Goal: Use online tool/utility: Utilize a website feature to perform a specific function

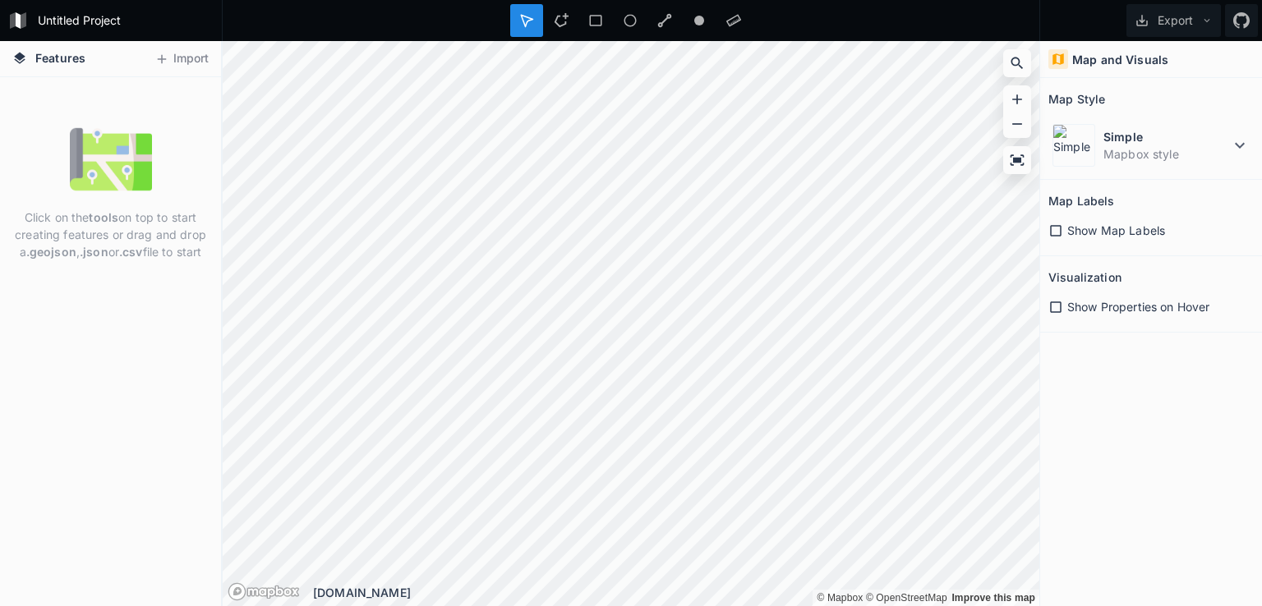
click at [189, 60] on button "Import" at bounding box center [181, 59] width 71 height 26
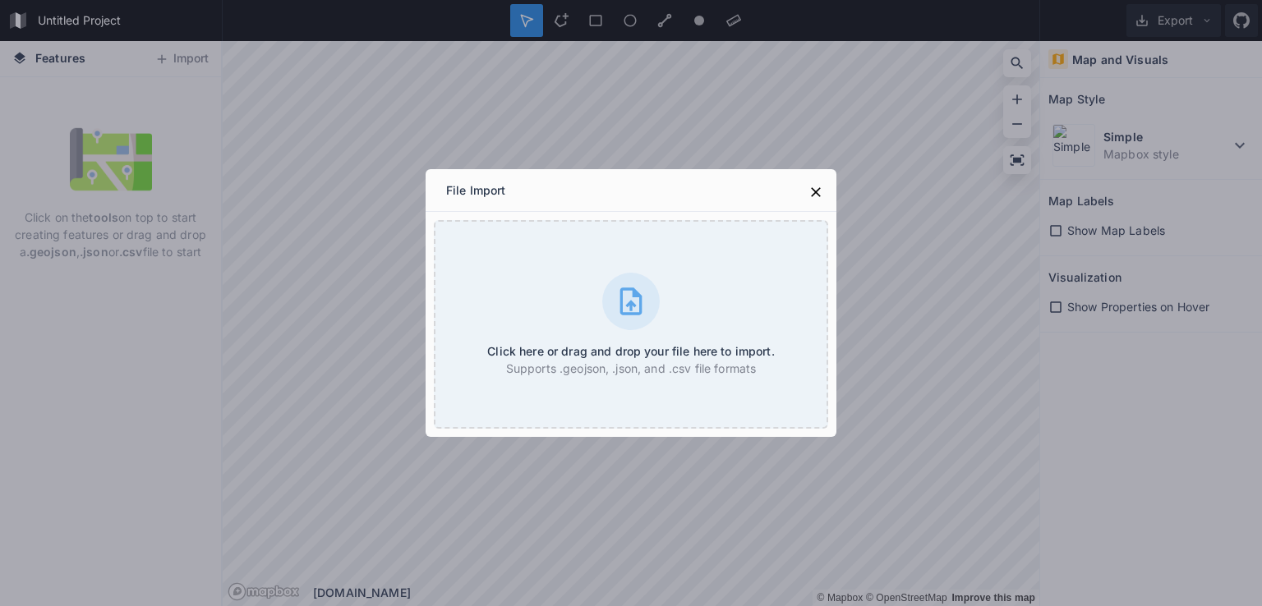
click at [637, 309] on icon at bounding box center [630, 301] width 33 height 33
click at [821, 194] on icon at bounding box center [815, 192] width 16 height 16
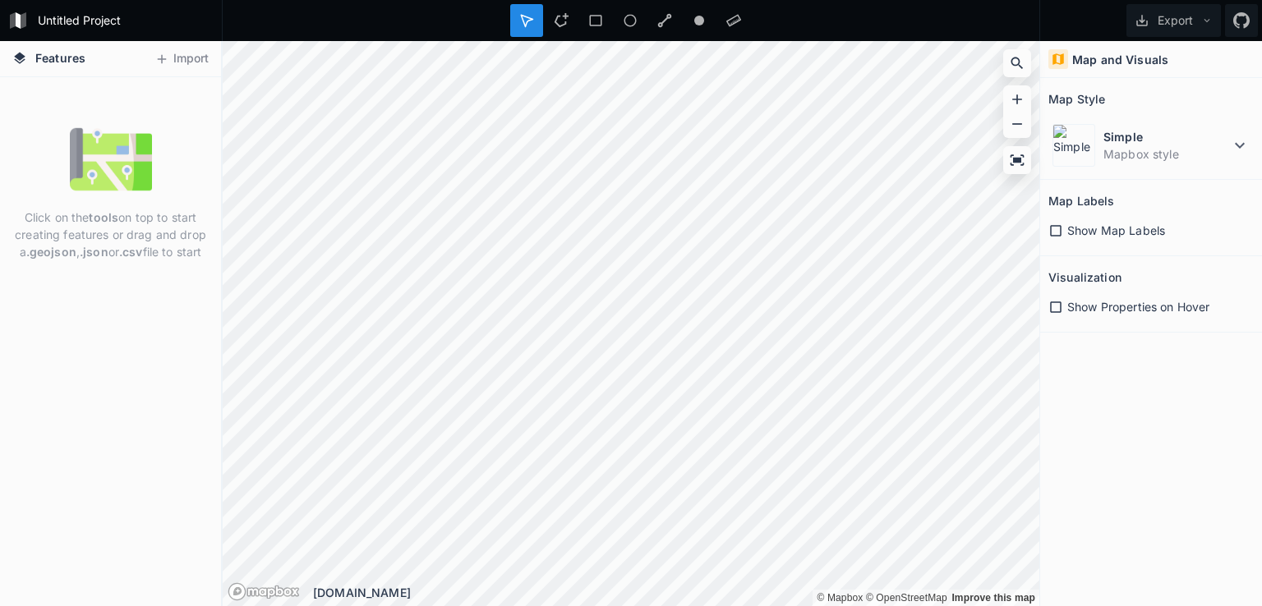
click at [184, 62] on button "Import" at bounding box center [181, 59] width 71 height 26
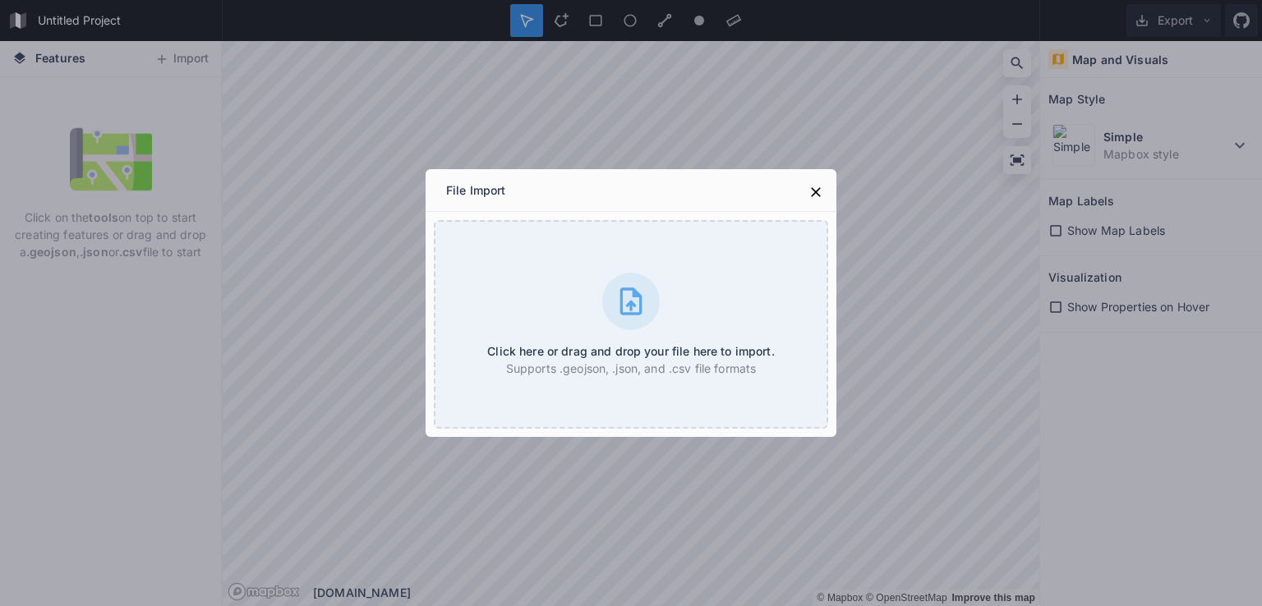
click at [644, 330] on div "Click here or drag and drop your file here to import. Supports .geojson, .json,…" at bounding box center [631, 324] width 394 height 209
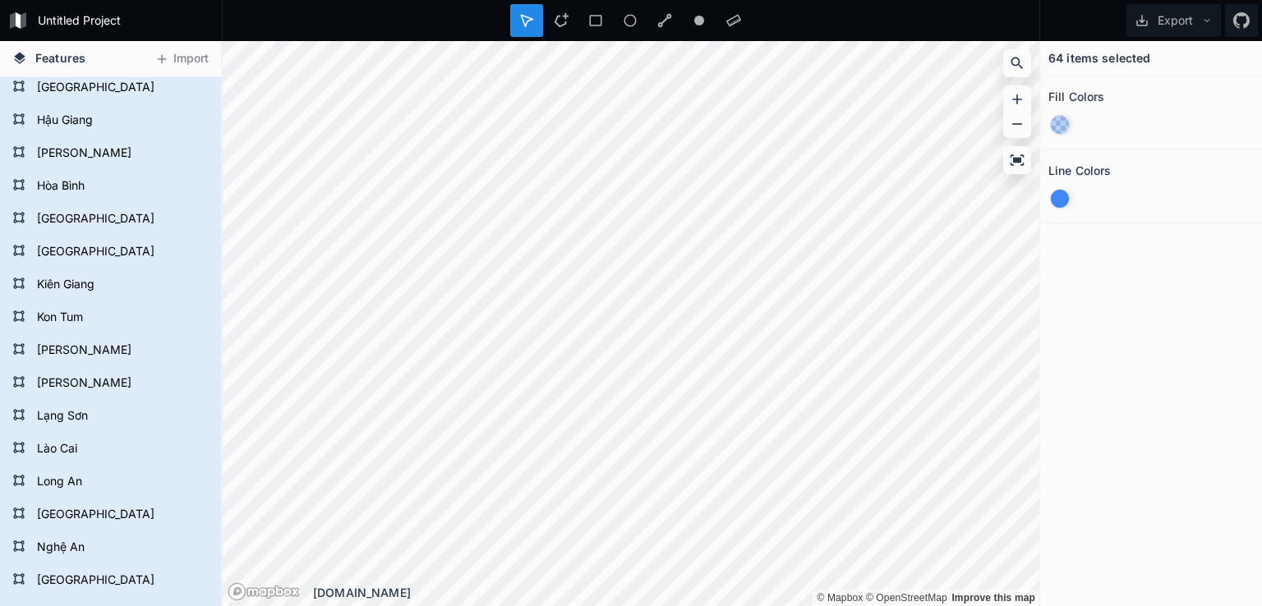
scroll to position [895, 0]
click at [66, 216] on form "Hưng Yên" at bounding box center [120, 217] width 177 height 25
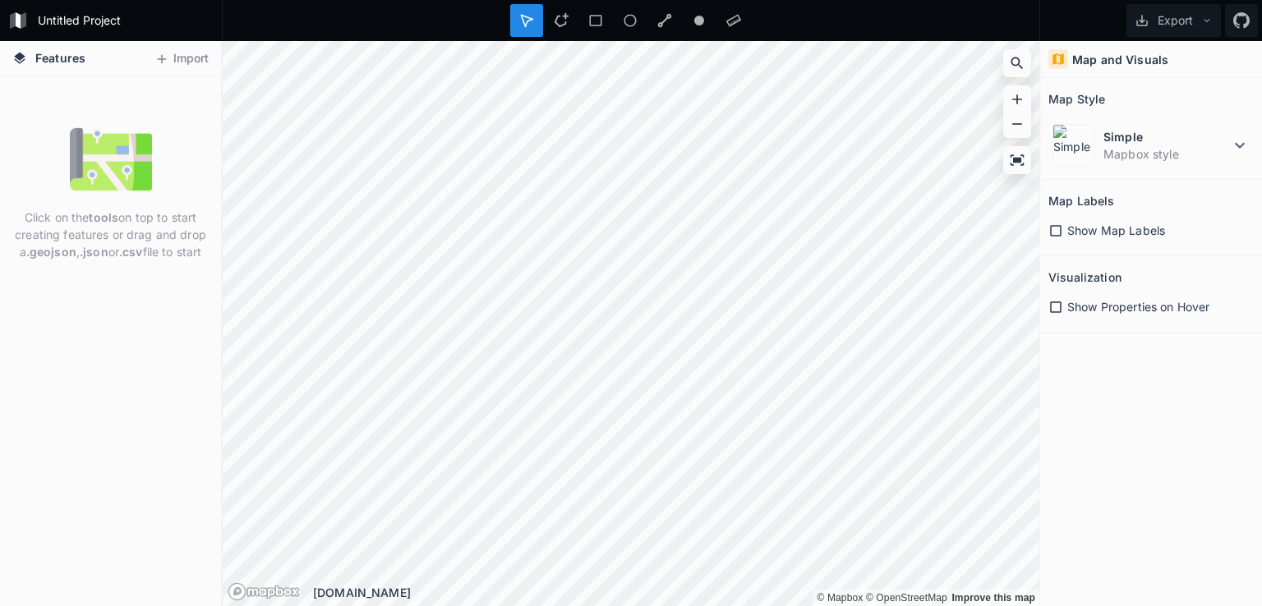
click at [181, 57] on button "Import" at bounding box center [181, 59] width 71 height 26
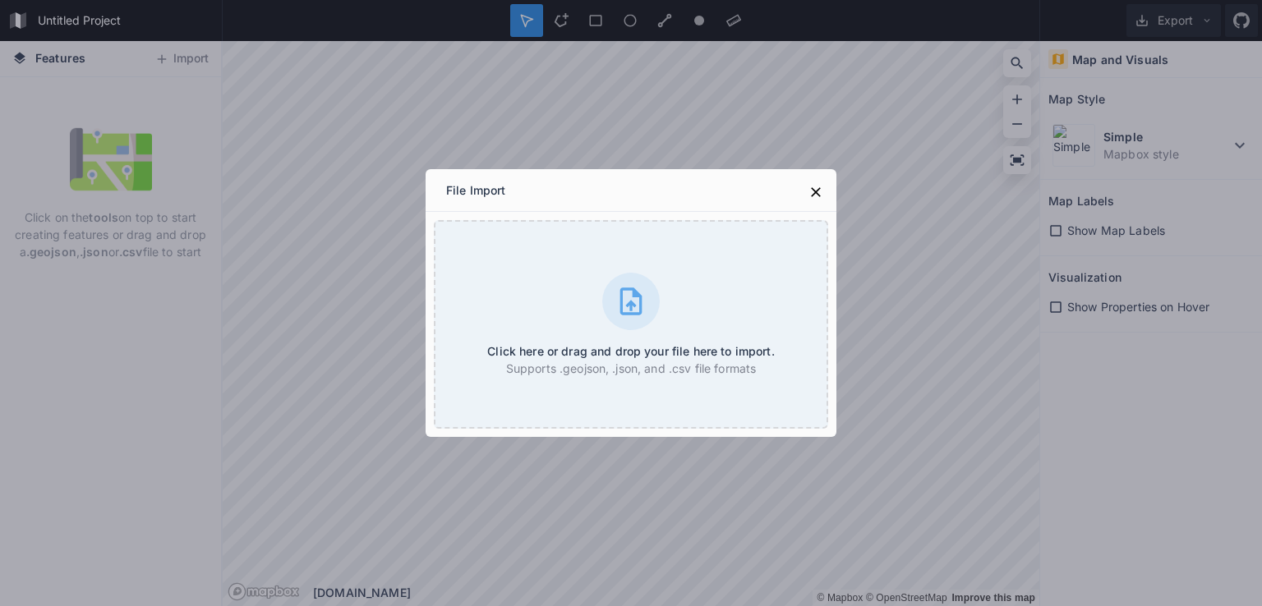
click at [615, 313] on icon at bounding box center [630, 301] width 33 height 33
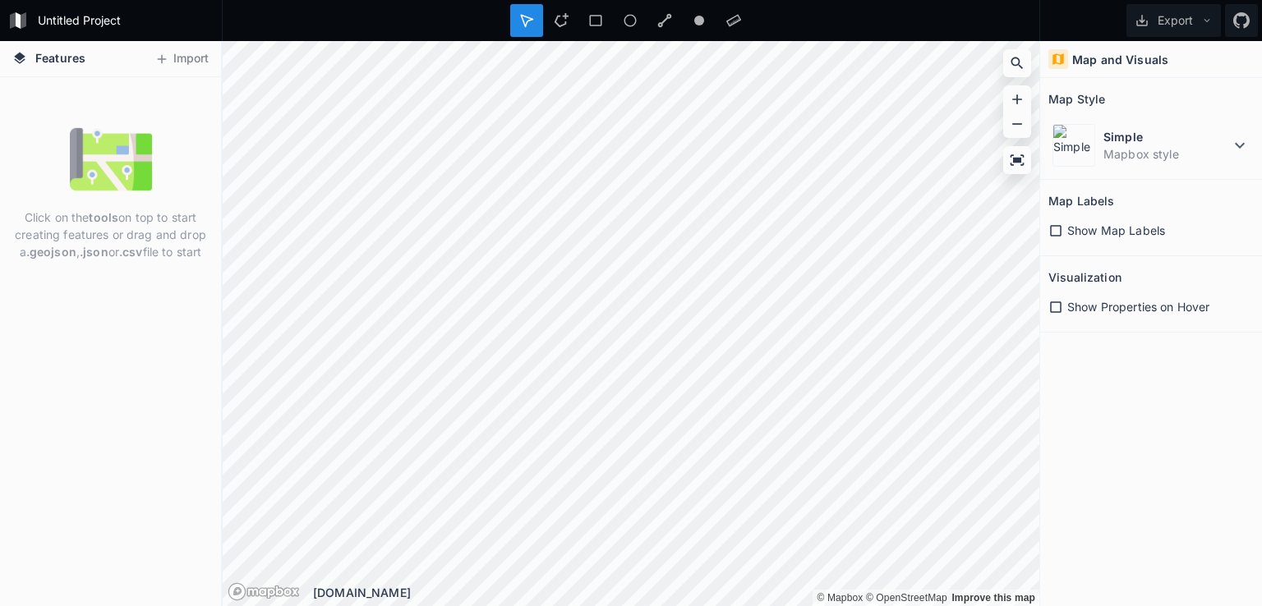
click at [183, 58] on button "Import" at bounding box center [181, 59] width 71 height 26
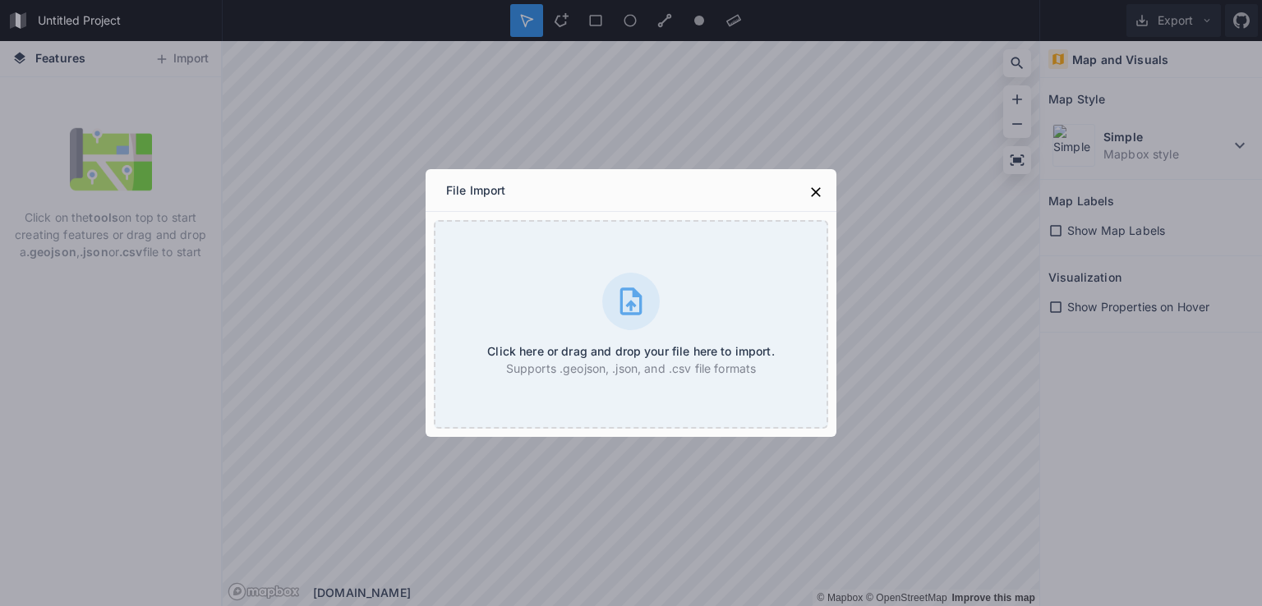
click at [631, 300] on icon at bounding box center [631, 300] width 22 height 27
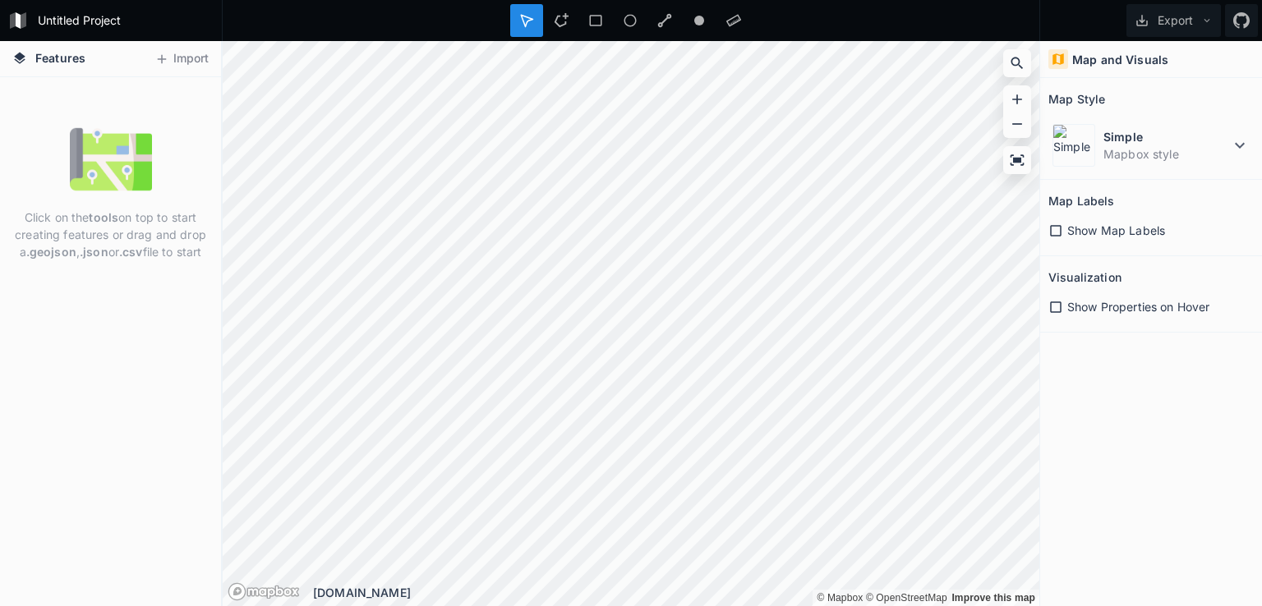
click at [1206, 154] on dd "Mapbox style" at bounding box center [1166, 153] width 126 height 17
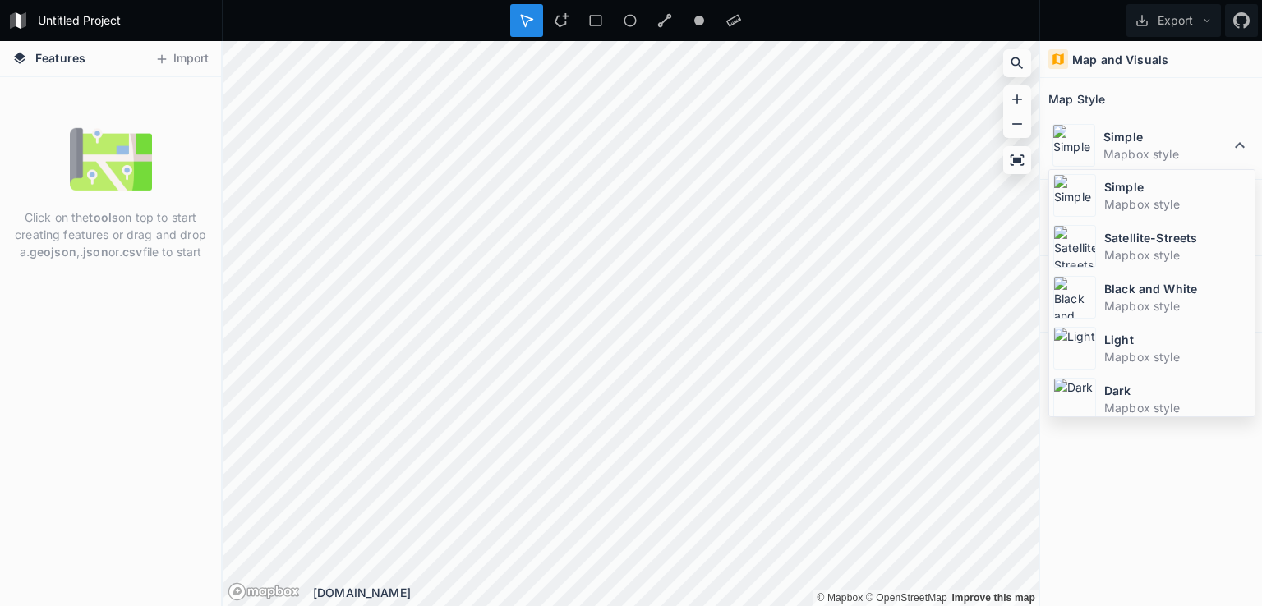
click at [1158, 231] on dt "Satellite-Streets" at bounding box center [1177, 237] width 146 height 17
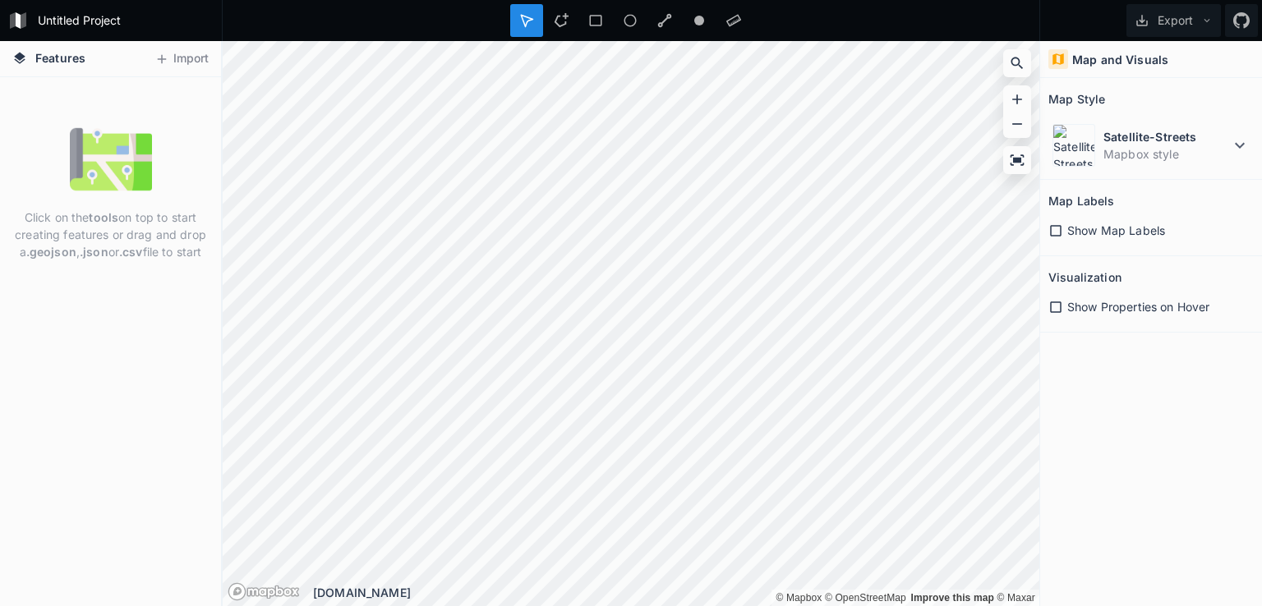
click at [1054, 234] on icon at bounding box center [1055, 230] width 11 height 11
click at [1059, 309] on icon at bounding box center [1055, 307] width 15 height 15
click at [27, 71] on h4 "Features" at bounding box center [49, 58] width 90 height 35
click at [42, 66] on span "Features" at bounding box center [60, 57] width 50 height 17
click at [1055, 311] on icon at bounding box center [1055, 306] width 11 height 11
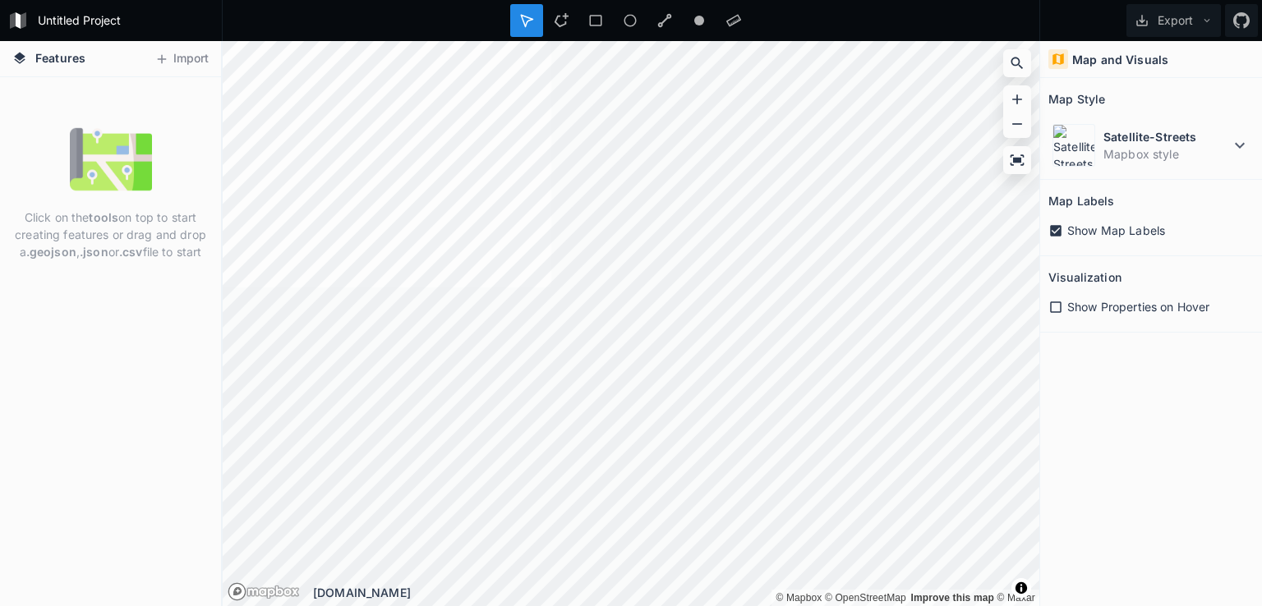
click at [1058, 233] on icon at bounding box center [1055, 230] width 11 height 11
click at [76, 159] on img at bounding box center [111, 159] width 82 height 82
